Goal: Find specific page/section: Find specific page/section

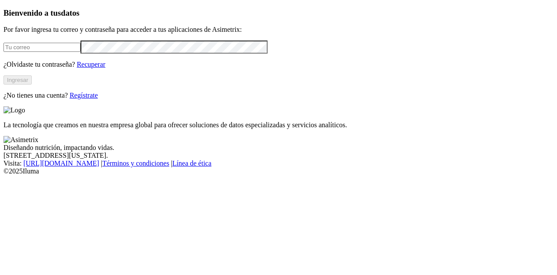
type input "[PERSON_NAME][EMAIL_ADDRESS][DOMAIN_NAME]"
click at [32, 84] on button "Ingresar" at bounding box center [17, 79] width 28 height 9
